Goal: Task Accomplishment & Management: Manage account settings

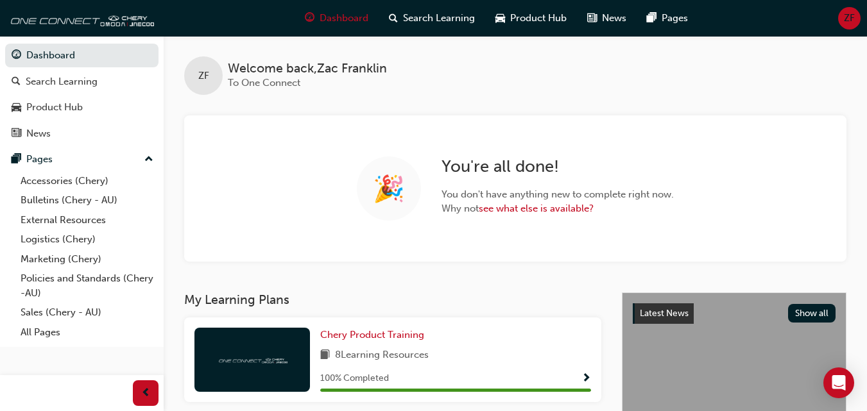
click at [856, 17] on div "ZF" at bounding box center [849, 18] width 22 height 22
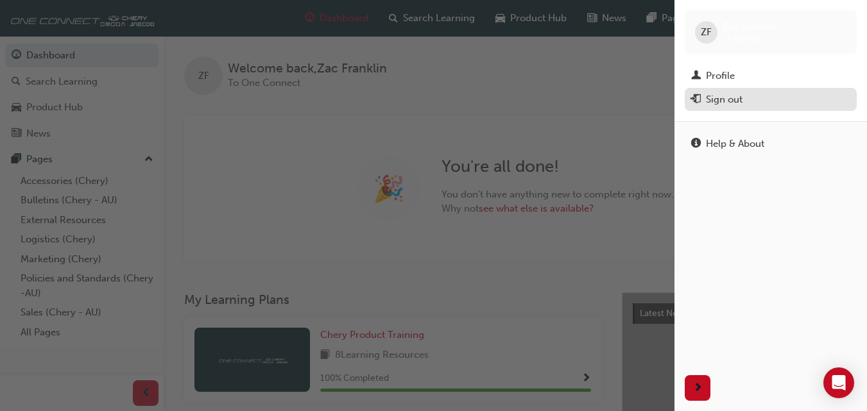
click at [758, 101] on div "Sign out" at bounding box center [770, 100] width 159 height 16
